Goal: Information Seeking & Learning: Learn about a topic

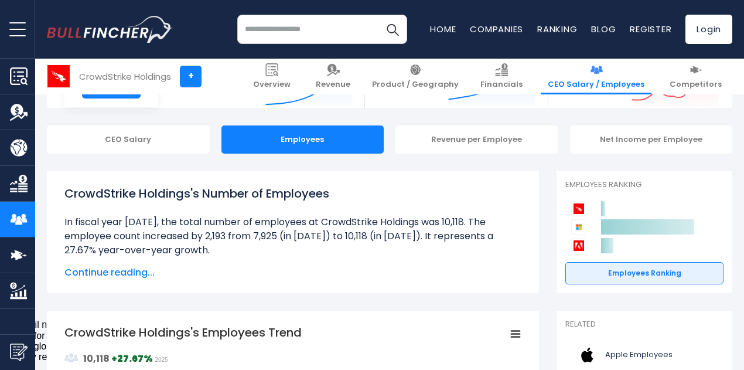
click at [132, 271] on span "Continue reading..." at bounding box center [292, 272] width 457 height 14
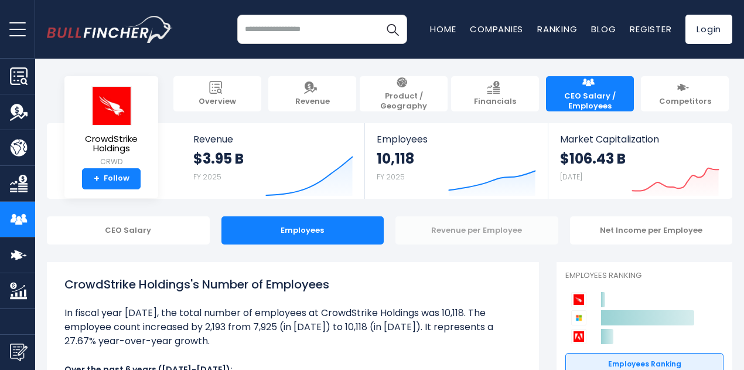
click at [478, 227] on div "Revenue per Employee" at bounding box center [477, 230] width 163 height 28
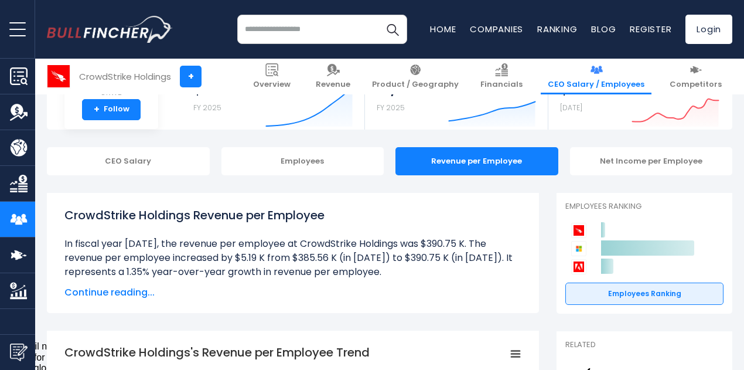
scroll to position [59, 0]
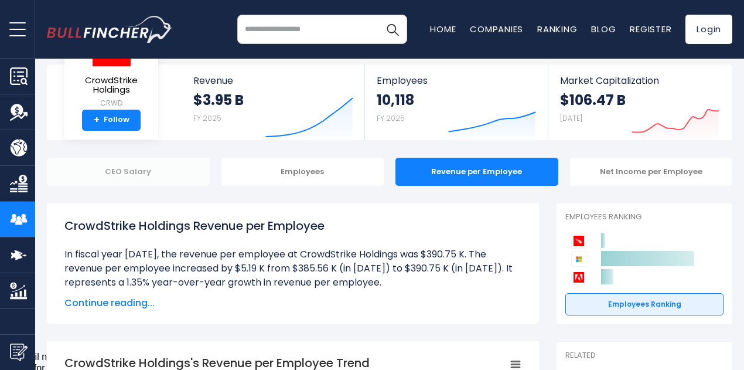
click at [117, 172] on div "CEO Salary" at bounding box center [128, 172] width 163 height 28
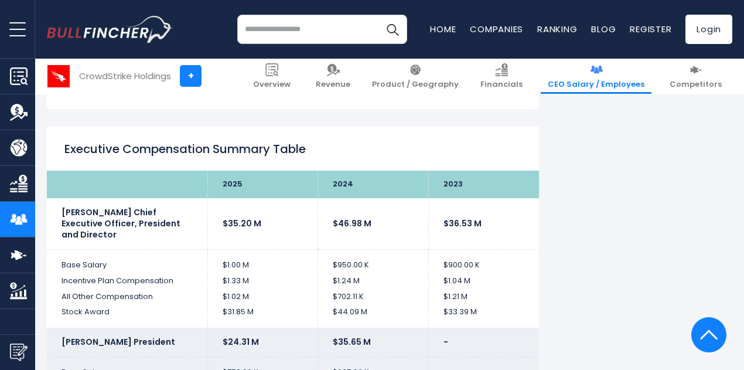
scroll to position [1582, 0]
